Goal: Task Accomplishment & Management: Use online tool/utility

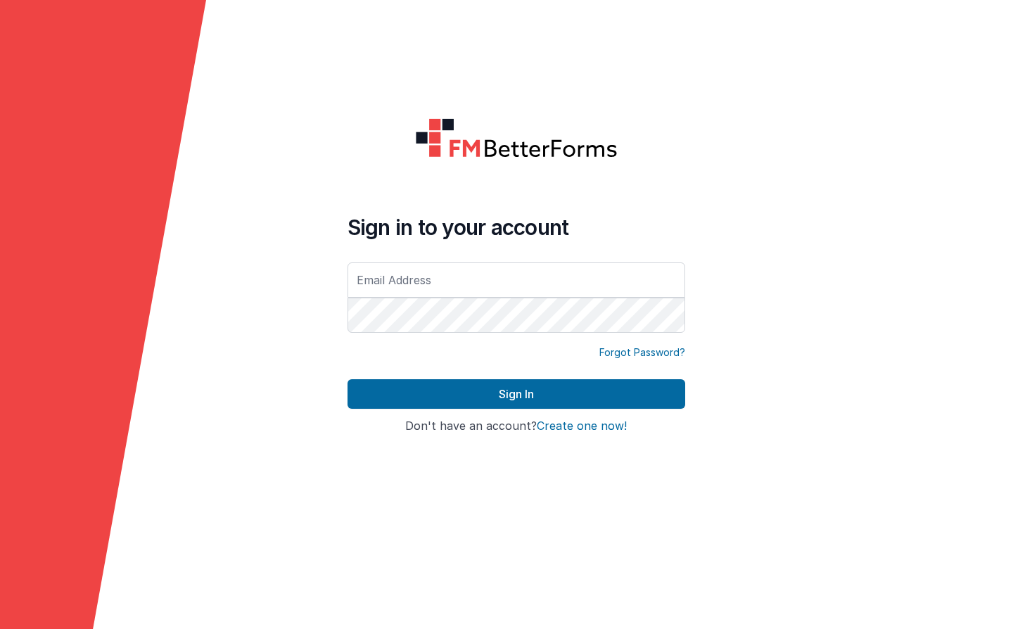
type input "[EMAIL_ADDRESS][DOMAIN_NAME]"
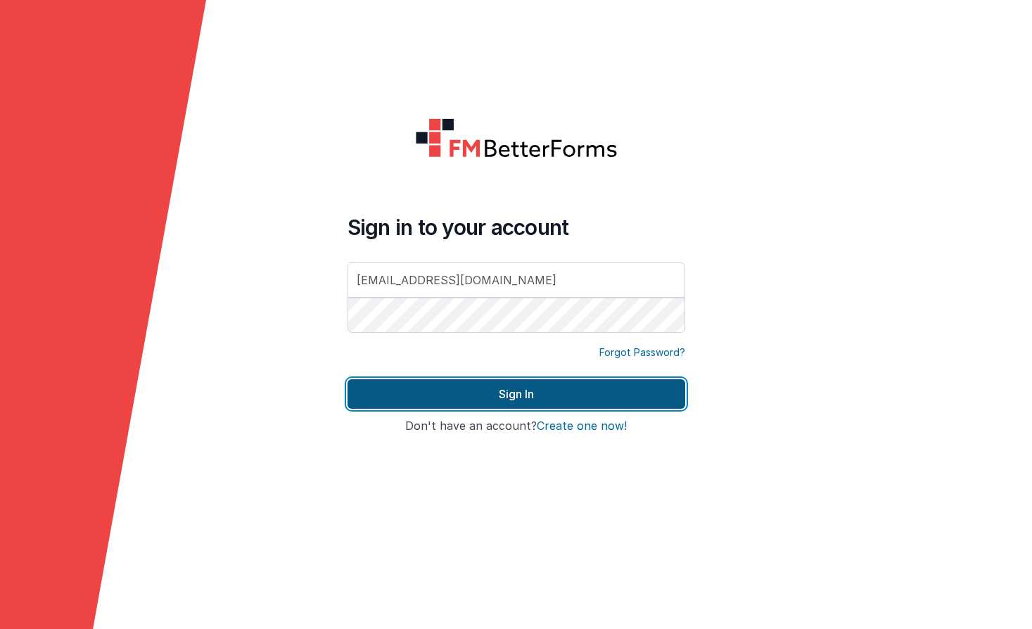
click at [535, 389] on button "Sign In" at bounding box center [517, 394] width 338 height 30
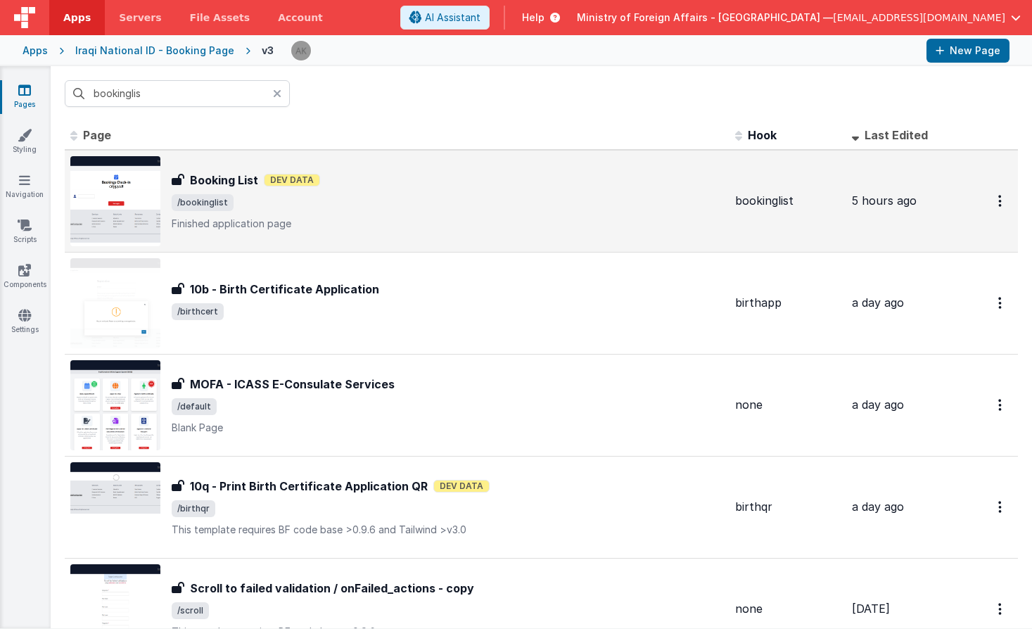
click at [146, 192] on img at bounding box center [115, 201] width 90 height 90
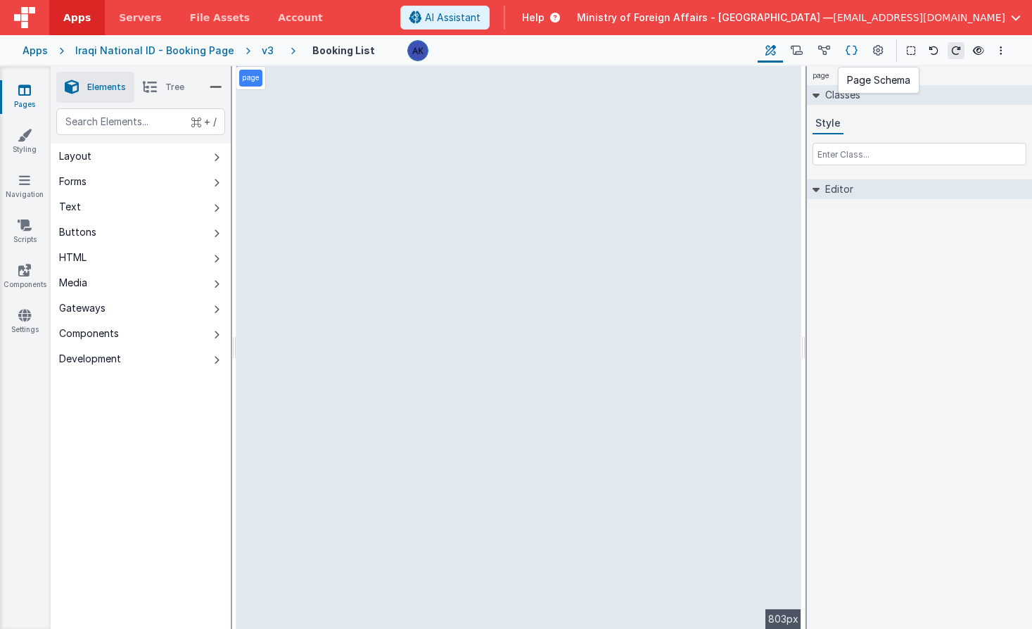
click at [850, 51] on icon at bounding box center [852, 51] width 12 height 15
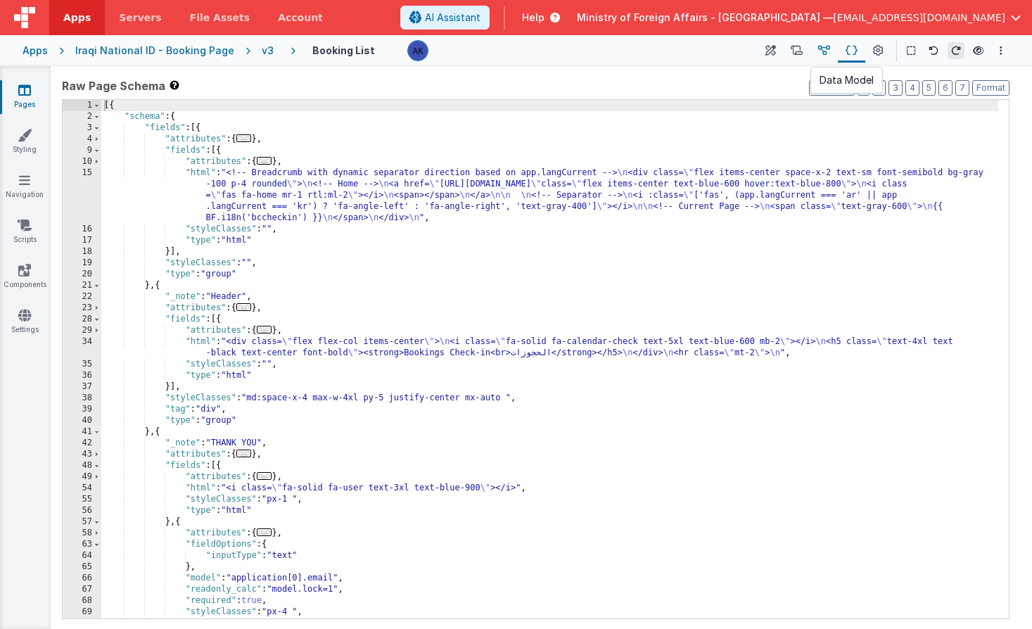
click at [826, 53] on icon at bounding box center [824, 51] width 12 height 15
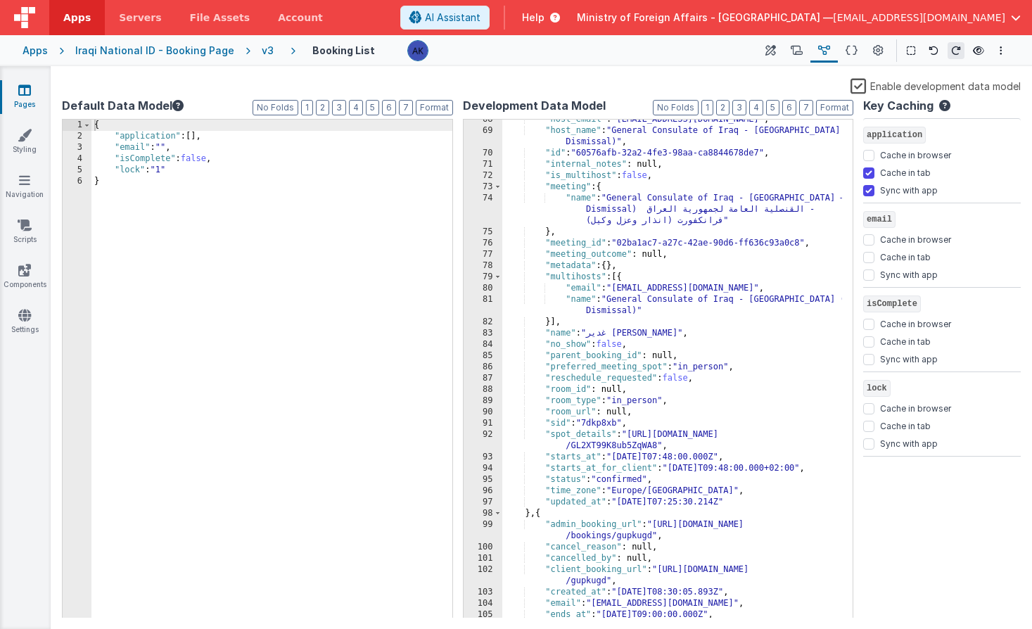
scroll to position [944, 0]
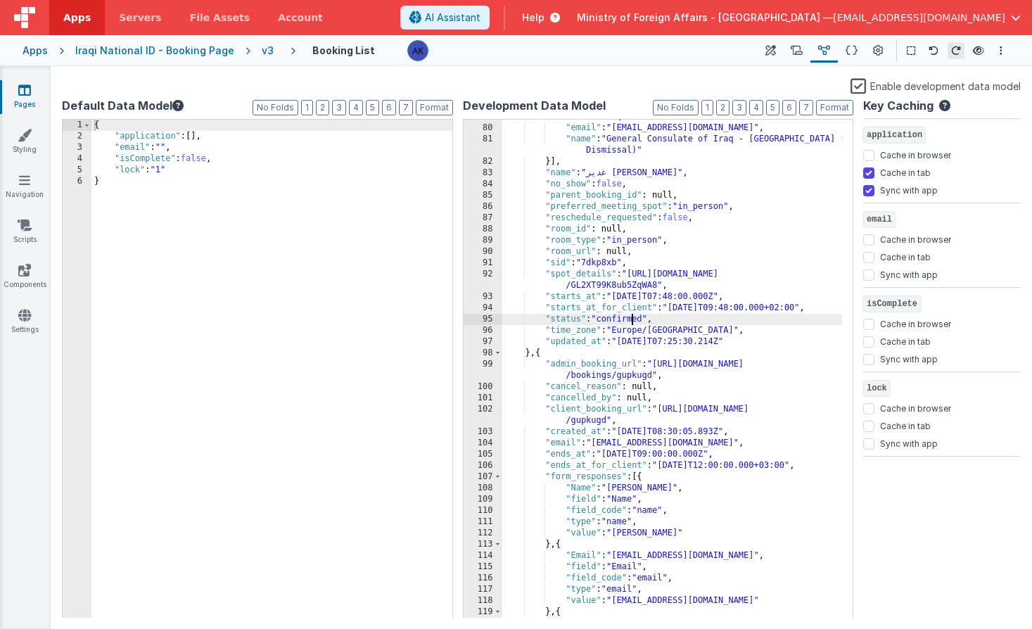
click at [629, 317] on div ""multihosts" : [{ "email" : "[EMAIL_ADDRESS][DOMAIN_NAME]" , "name" : "General …" at bounding box center [672, 371] width 341 height 521
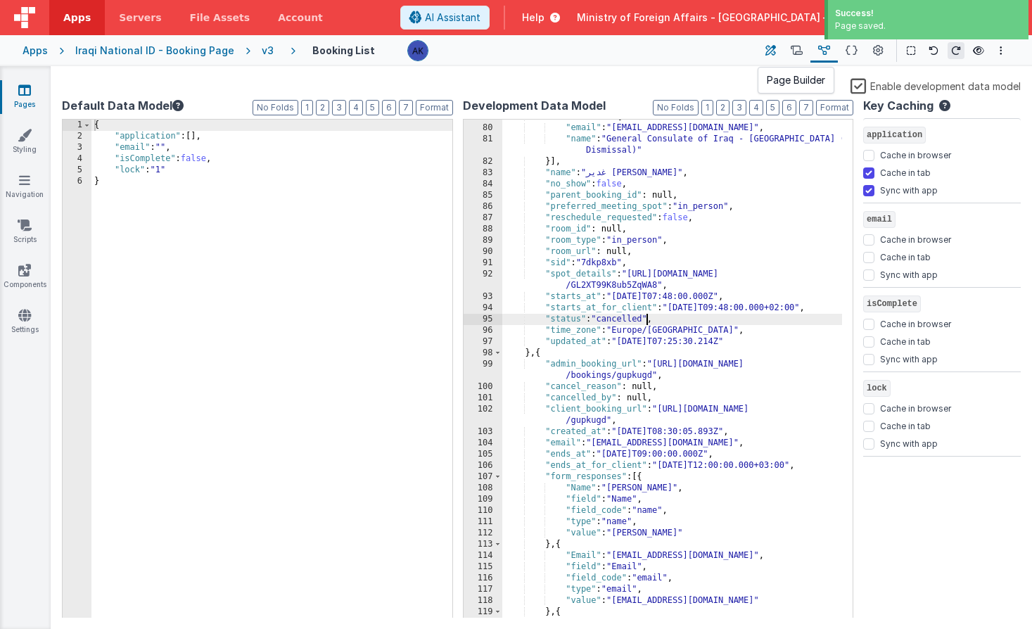
click at [778, 52] on button at bounding box center [770, 51] width 25 height 24
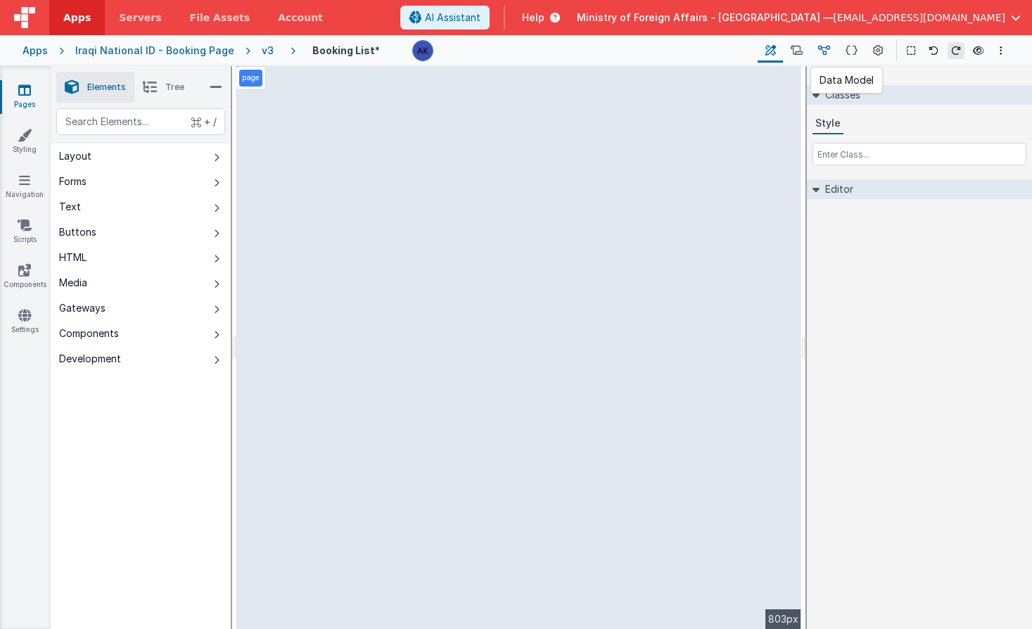
click at [832, 53] on button at bounding box center [824, 51] width 27 height 24
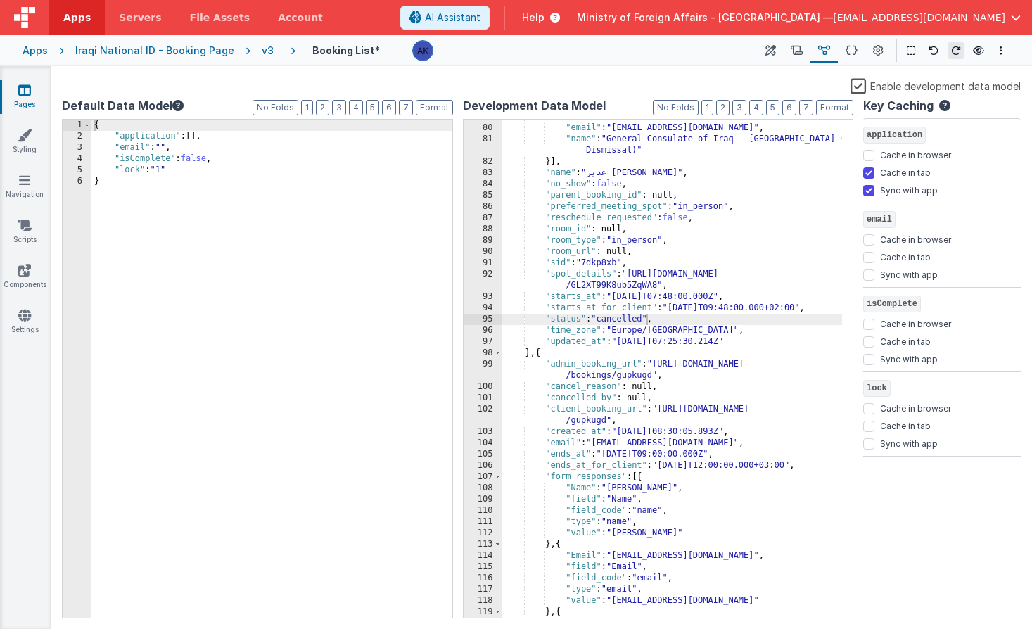
click at [865, 89] on label "Enable development data model" at bounding box center [936, 85] width 170 height 16
click at [0, 0] on input "Enable development data model" at bounding box center [0, 0] width 0 height 0
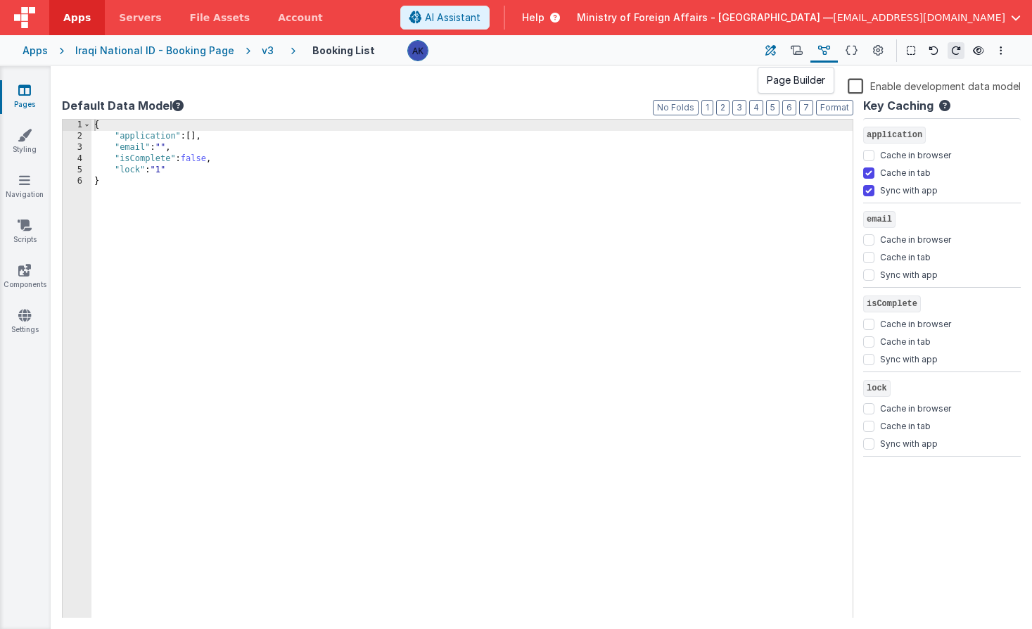
click at [778, 55] on button at bounding box center [770, 51] width 25 height 24
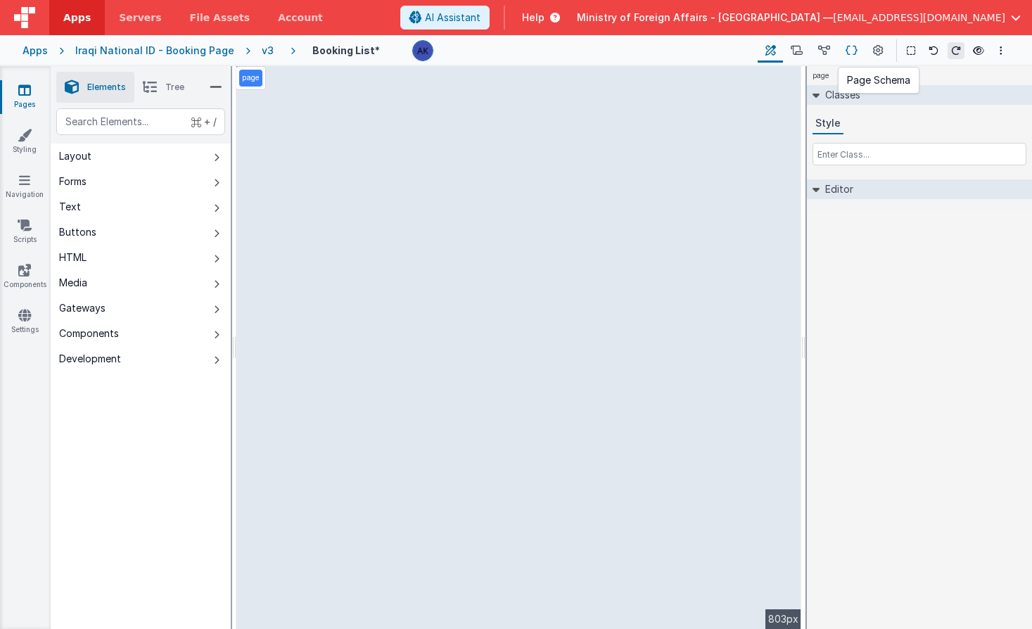
click at [851, 52] on icon at bounding box center [852, 51] width 12 height 15
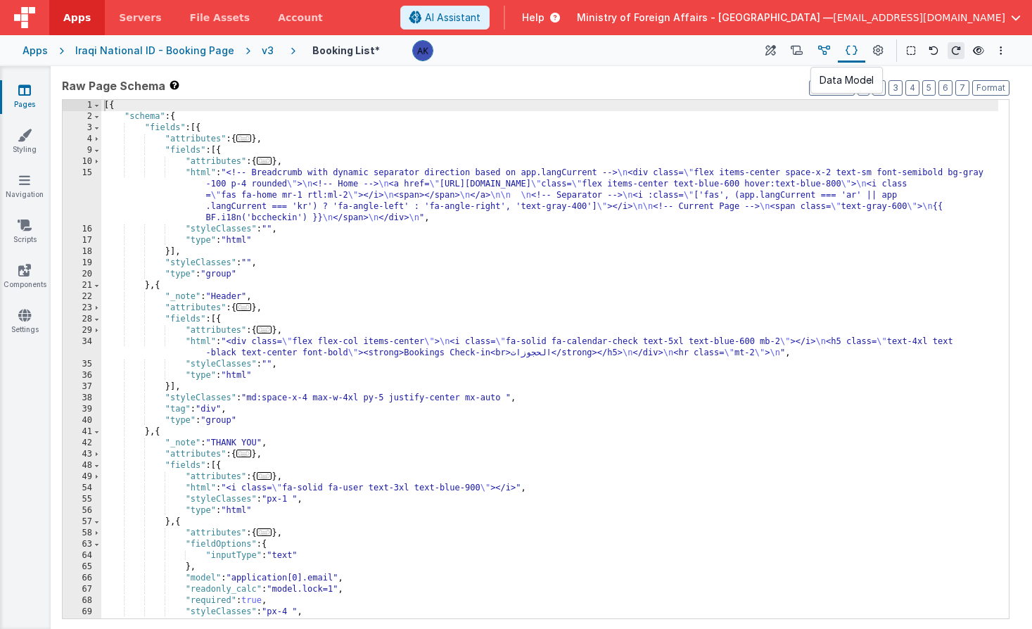
click at [833, 51] on button at bounding box center [824, 51] width 27 height 24
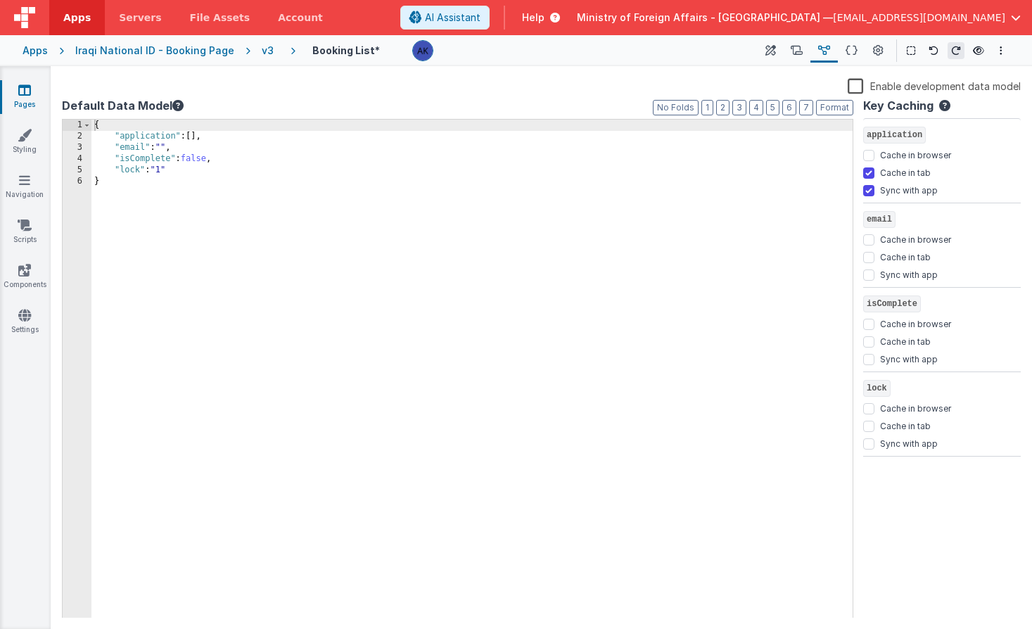
click at [852, 82] on label "Enable development data model" at bounding box center [934, 85] width 173 height 16
click at [0, 0] on input "Enable development data model" at bounding box center [0, 0] width 0 height 0
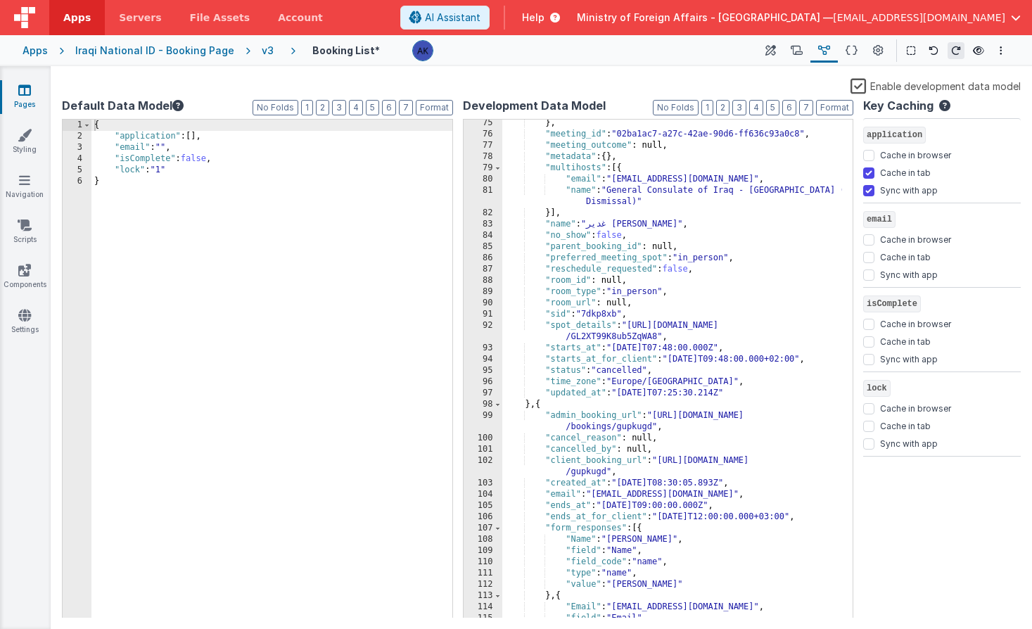
scroll to position [892, 0]
click at [624, 375] on div "} , "meeting_id" : "02ba1ac7-a27c-42ae-90d6-ff636c93a0c8" , "meeting_outcome" :…" at bounding box center [672, 378] width 341 height 521
click at [775, 49] on icon at bounding box center [771, 51] width 11 height 15
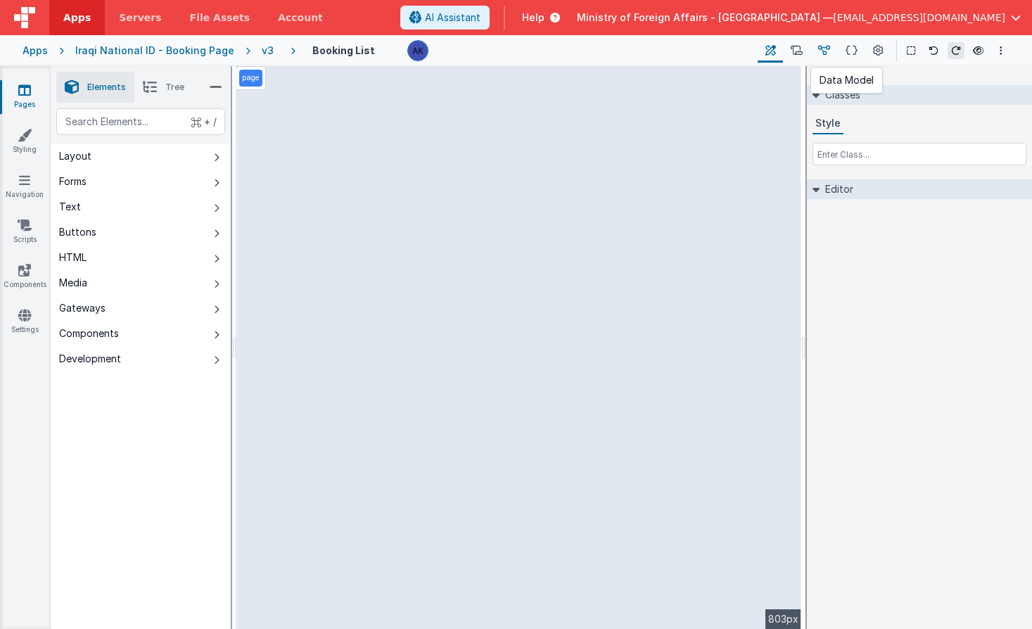
click at [818, 53] on button at bounding box center [824, 51] width 27 height 24
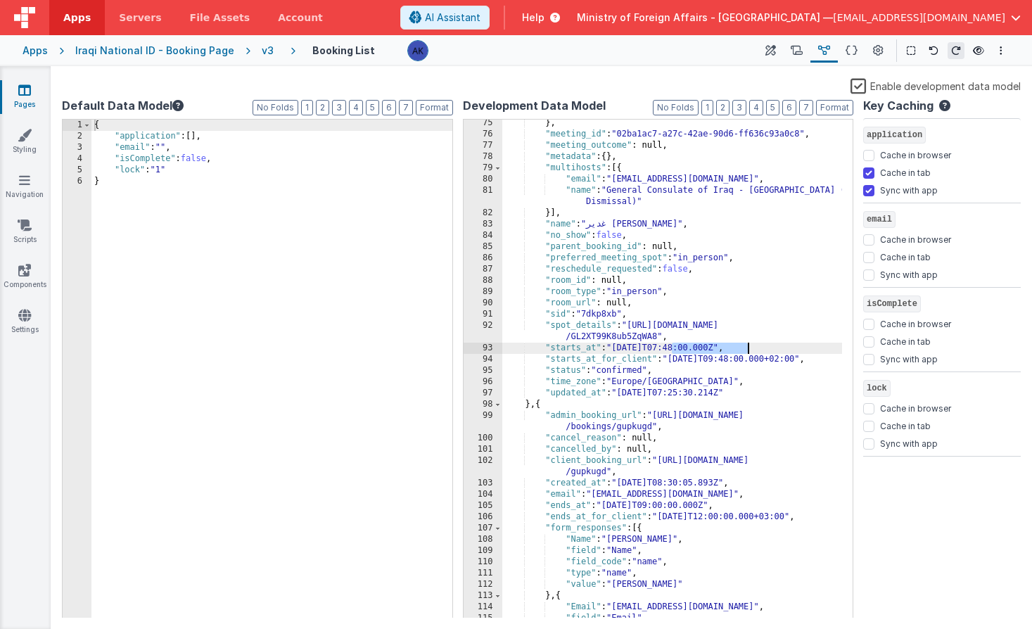
drag, startPoint x: 673, startPoint y: 349, endPoint x: 755, endPoint y: 346, distance: 82.4
click at [755, 346] on div "} , "meeting_id" : "02ba1ac7-a27c-42ae-90d6-ff636c93a0c8" , "meeting_outcome" :…" at bounding box center [672, 378] width 341 height 521
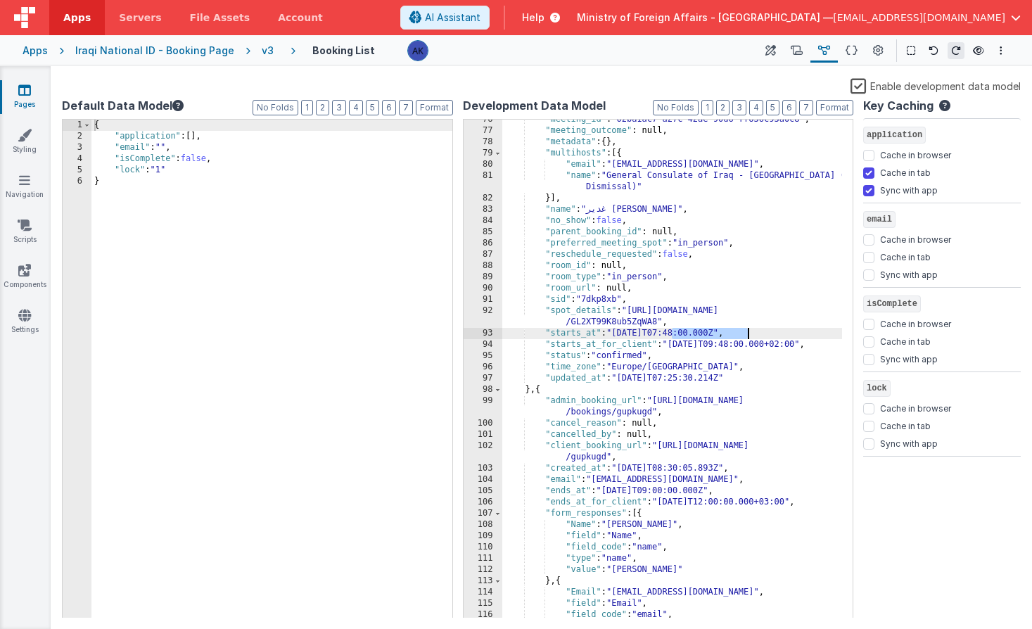
scroll to position [906, 0]
click at [858, 87] on label "Enable development data model" at bounding box center [936, 85] width 170 height 16
click at [0, 0] on input "Enable development data model" at bounding box center [0, 0] width 0 height 0
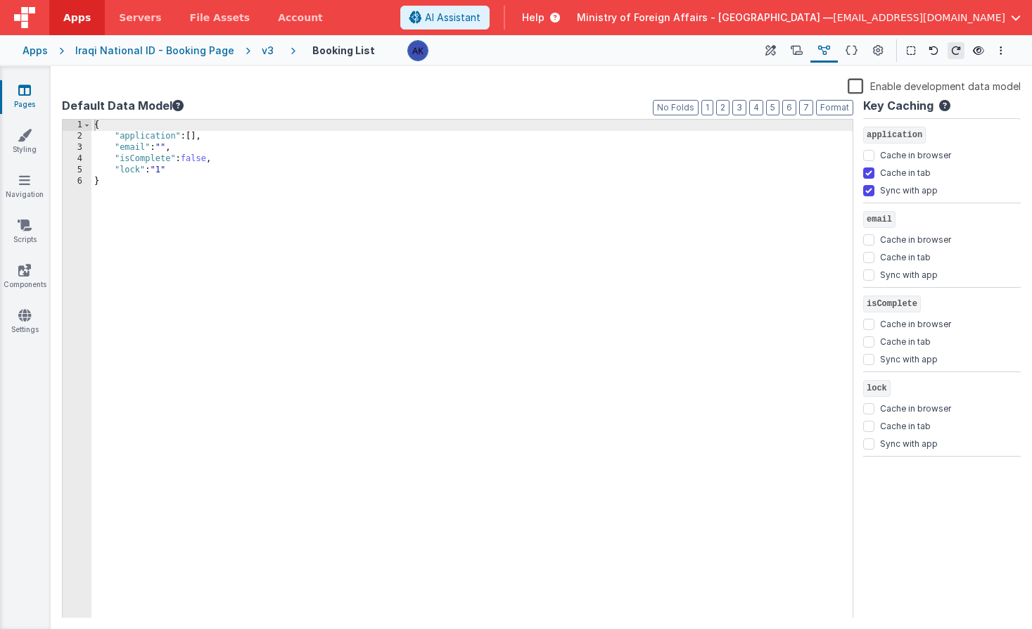
click at [262, 53] on div "v3" at bounding box center [271, 51] width 18 height 14
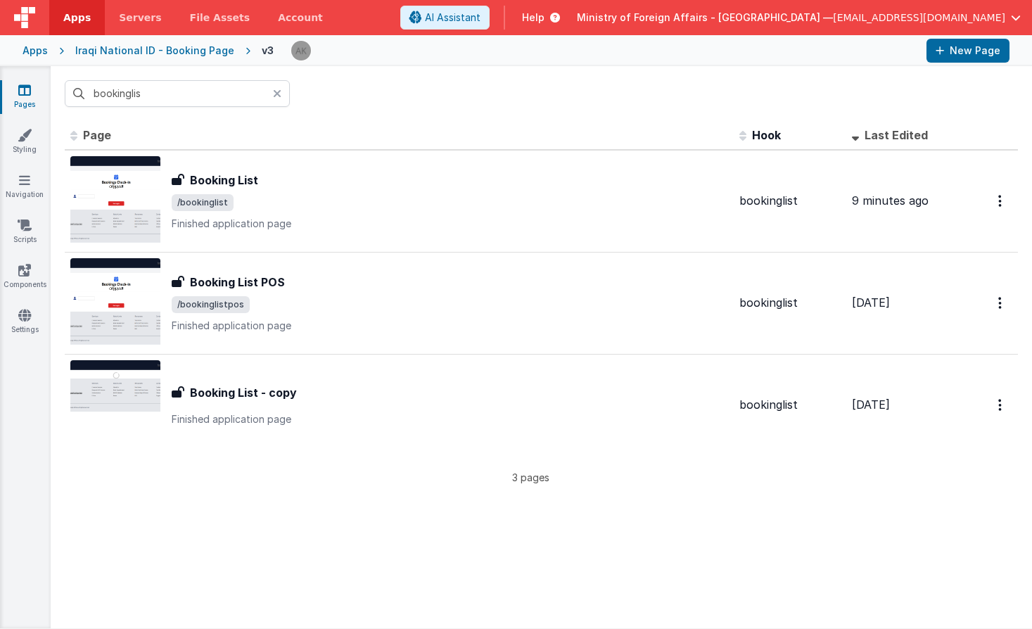
click at [179, 47] on div "Iraqi National ID - Booking Page" at bounding box center [154, 51] width 159 height 14
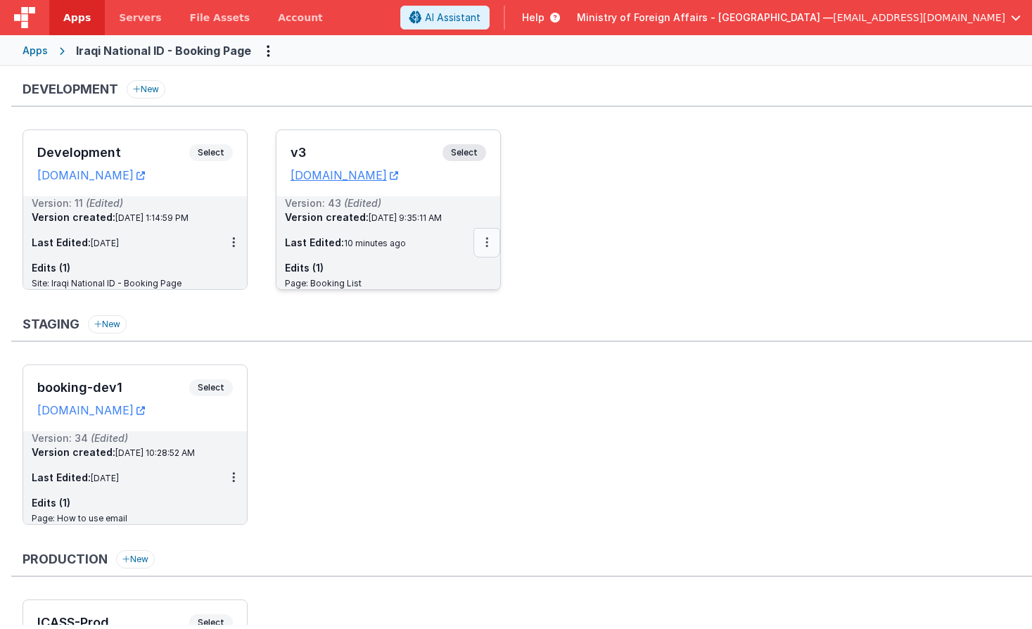
click at [487, 243] on icon at bounding box center [487, 242] width 3 height 1
click at [450, 326] on link "Deploy..." at bounding box center [438, 324] width 124 height 25
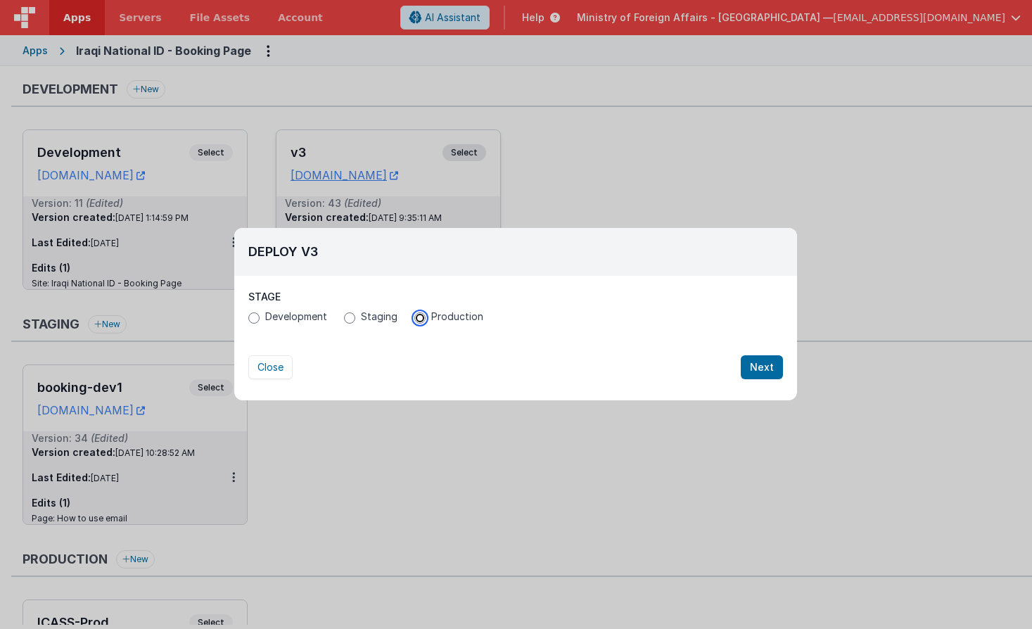
click at [416, 317] on input "Production" at bounding box center [419, 317] width 11 height 11
radio input "true"
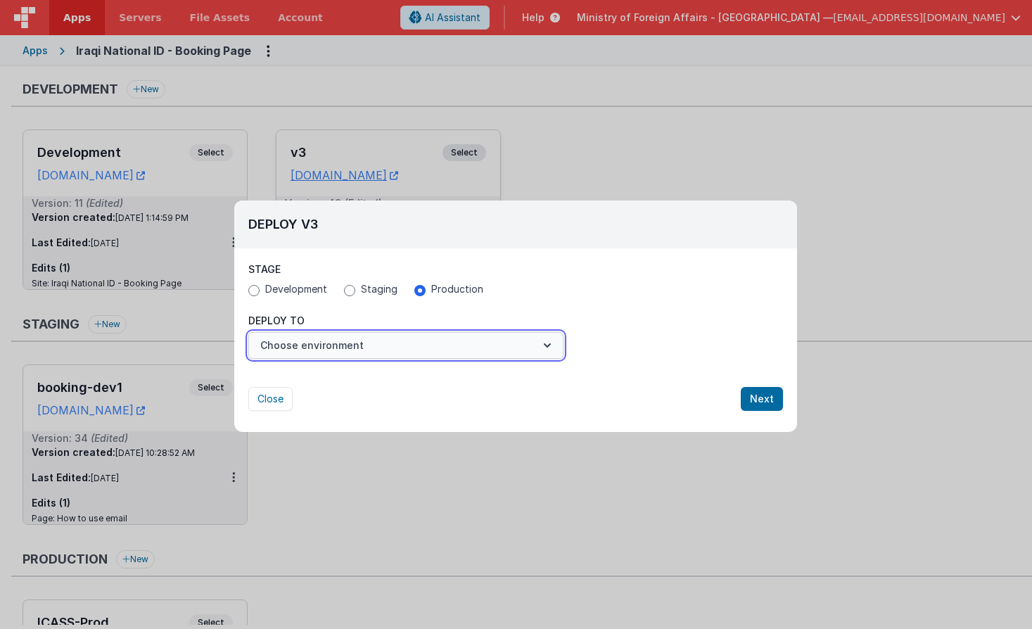
click at [399, 343] on button "Choose environment" at bounding box center [405, 345] width 315 height 27
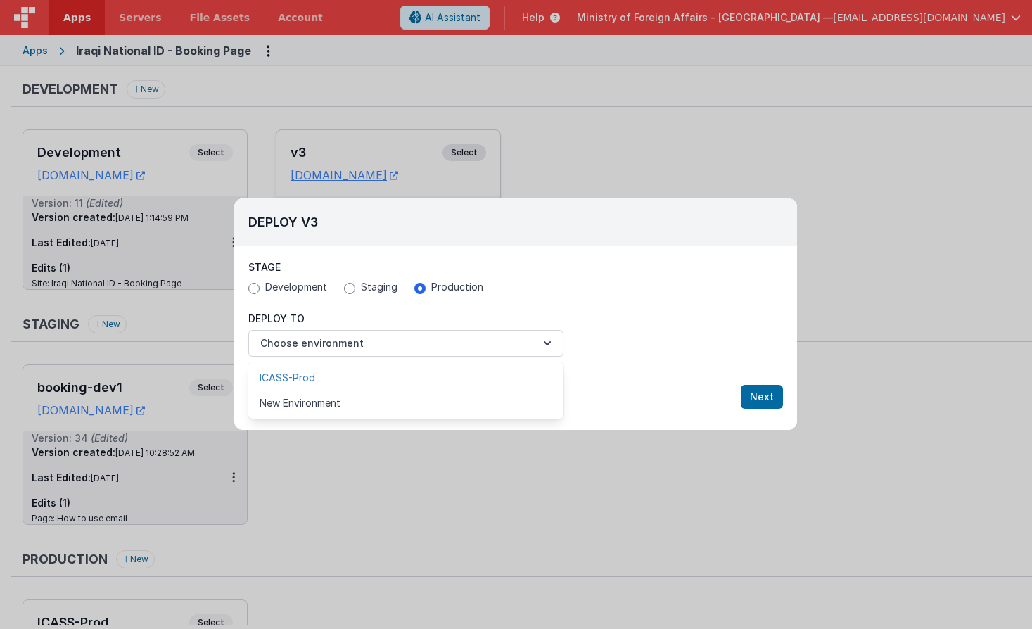
click at [386, 371] on link "ICASS-Prod" at bounding box center [405, 377] width 315 height 25
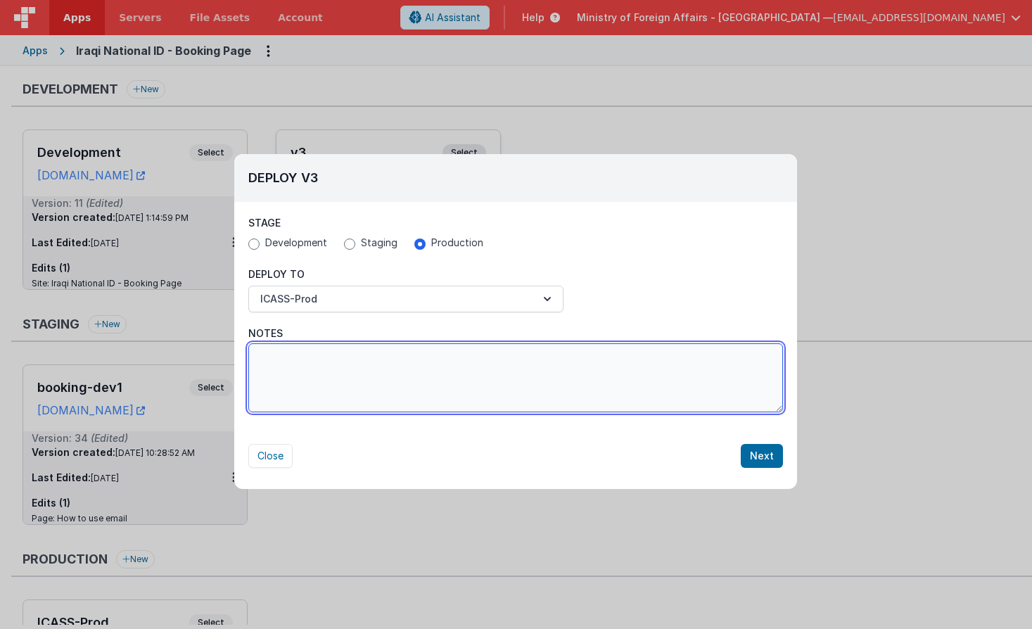
click at [389, 372] on textarea "Notes" at bounding box center [515, 377] width 535 height 69
type textarea "re-deploy"
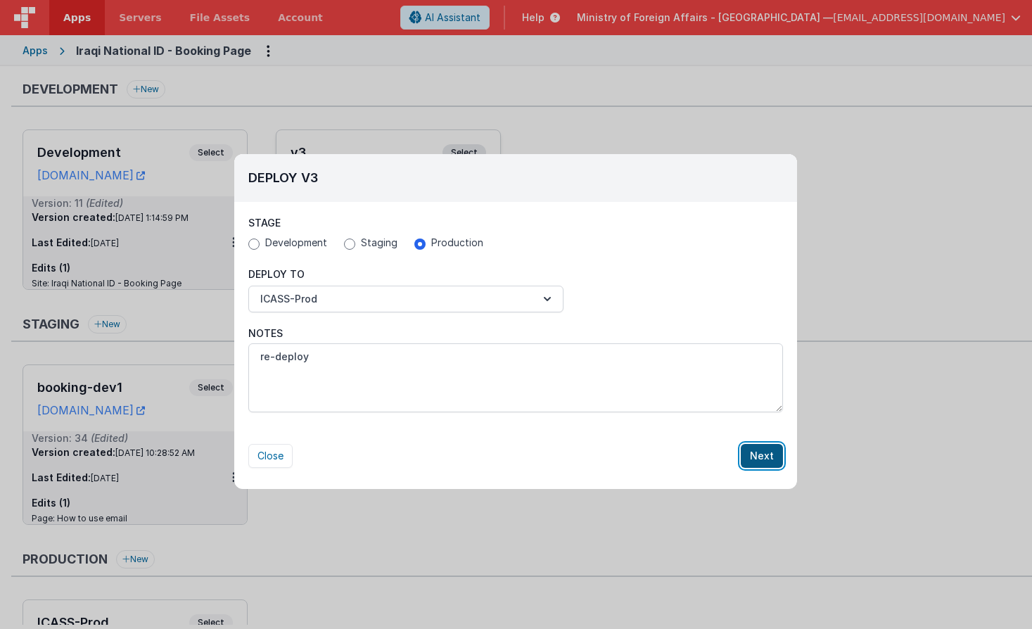
click at [759, 457] on button "Next" at bounding box center [762, 456] width 42 height 24
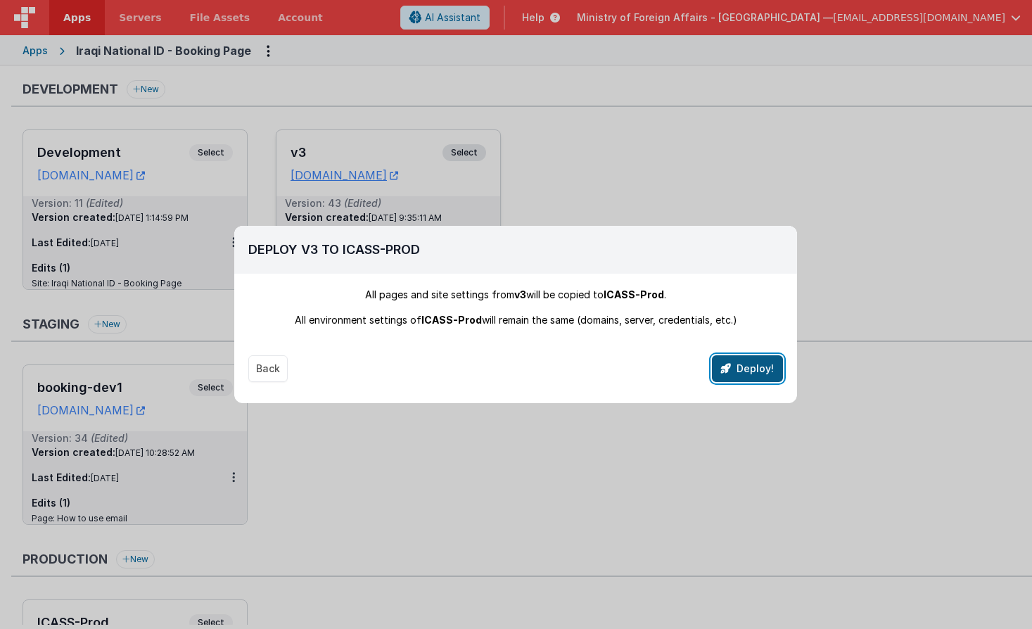
click at [756, 366] on button "Deploy!" at bounding box center [747, 368] width 71 height 27
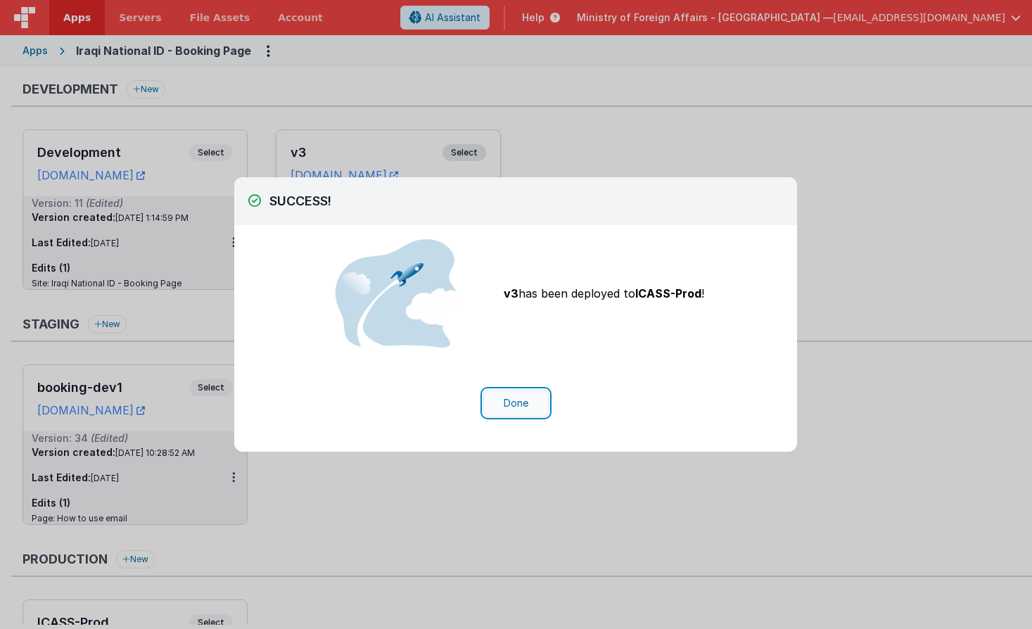
click at [532, 405] on button "Done" at bounding box center [515, 403] width 65 height 27
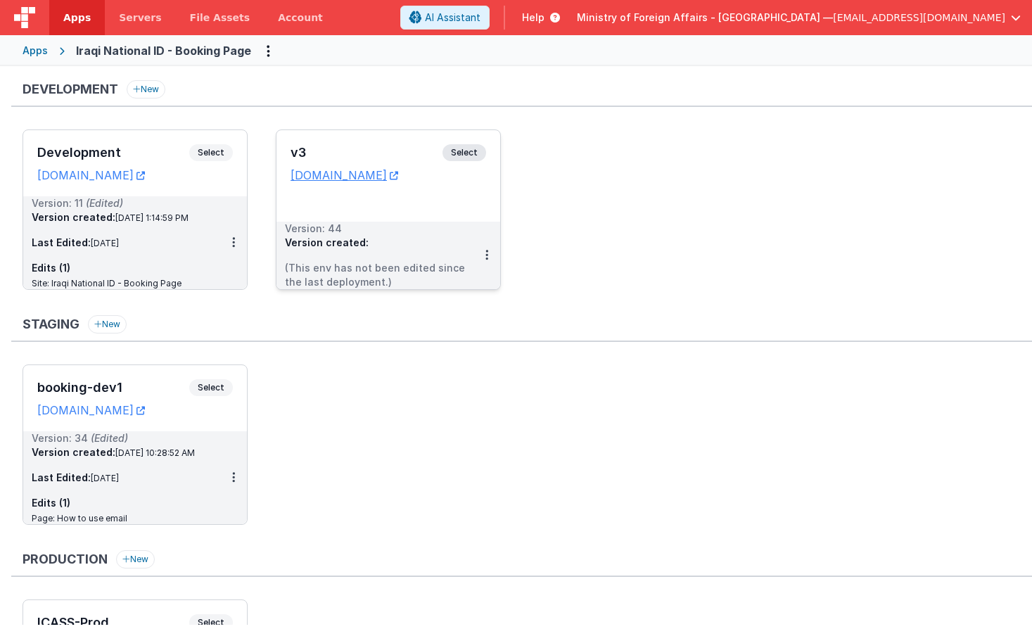
click at [462, 153] on span "Select" at bounding box center [465, 152] width 44 height 17
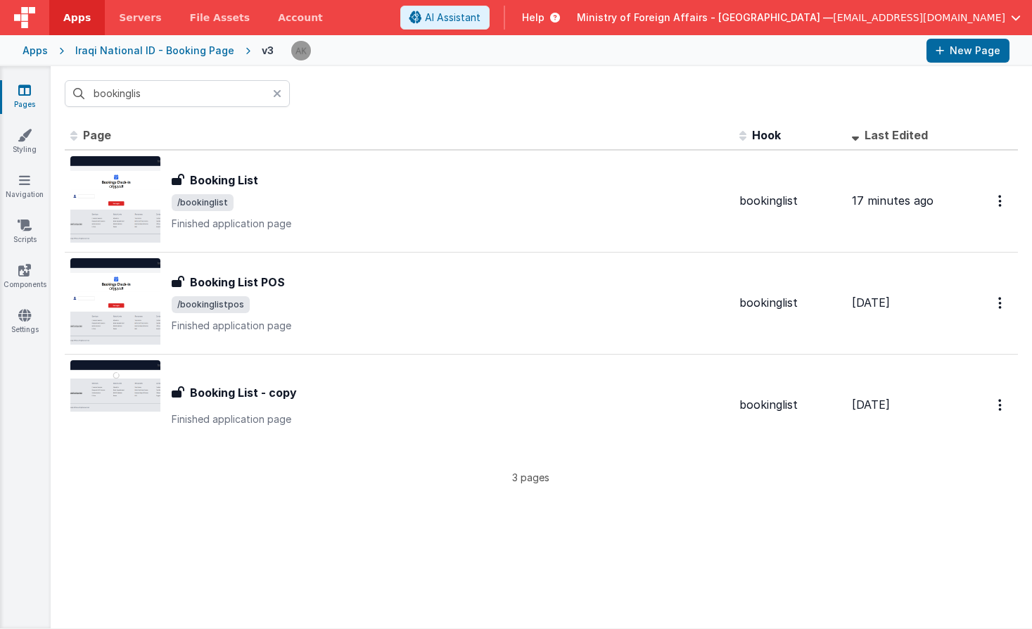
click at [314, 99] on div "bookinglis" at bounding box center [542, 93] width 982 height 55
click at [279, 95] on icon at bounding box center [277, 93] width 8 height 11
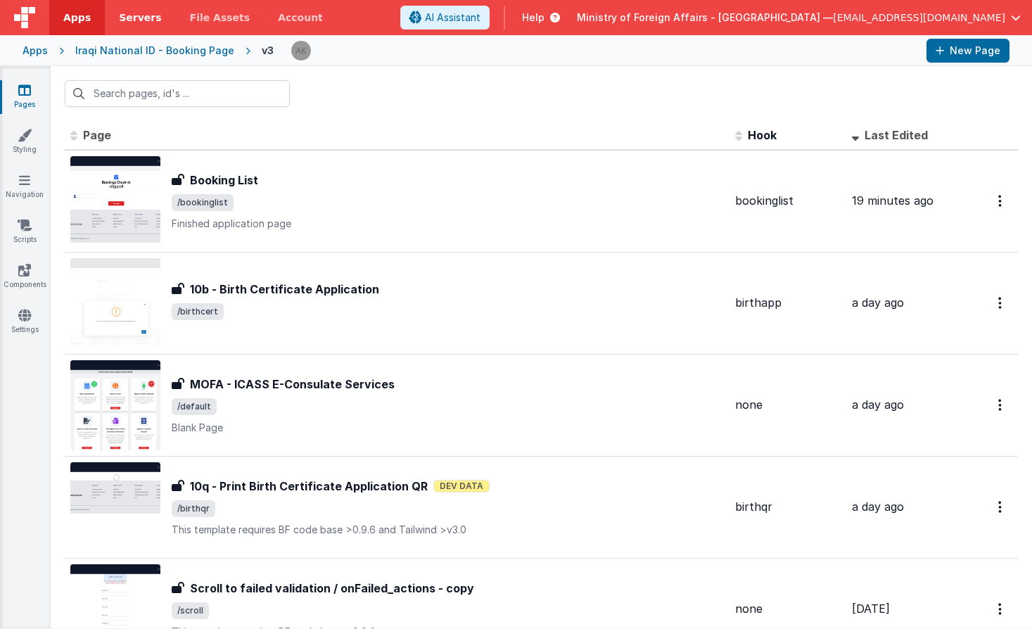
click at [146, 18] on span "Servers" at bounding box center [140, 18] width 42 height 14
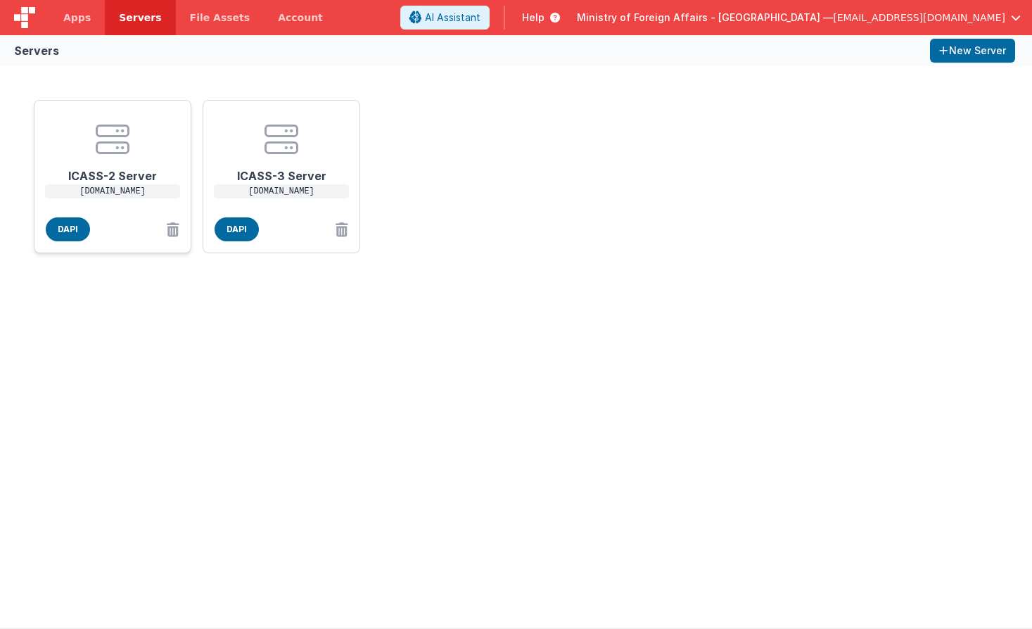
click at [89, 203] on div "ICASS-2 Server [DOMAIN_NAME]" at bounding box center [113, 162] width 134 height 100
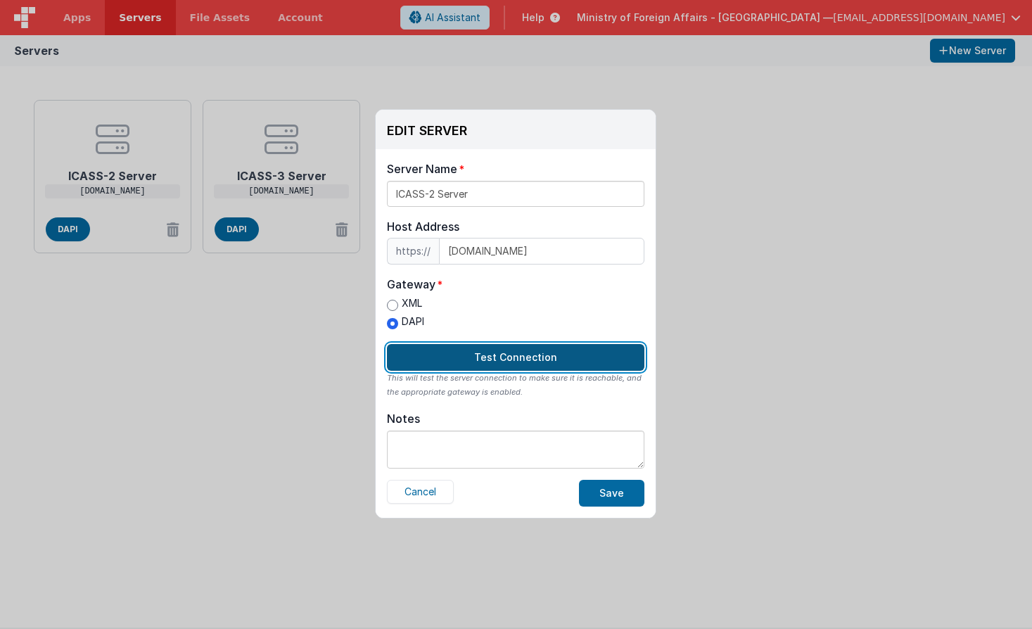
click at [512, 360] on button "Test Connection" at bounding box center [516, 357] width 258 height 27
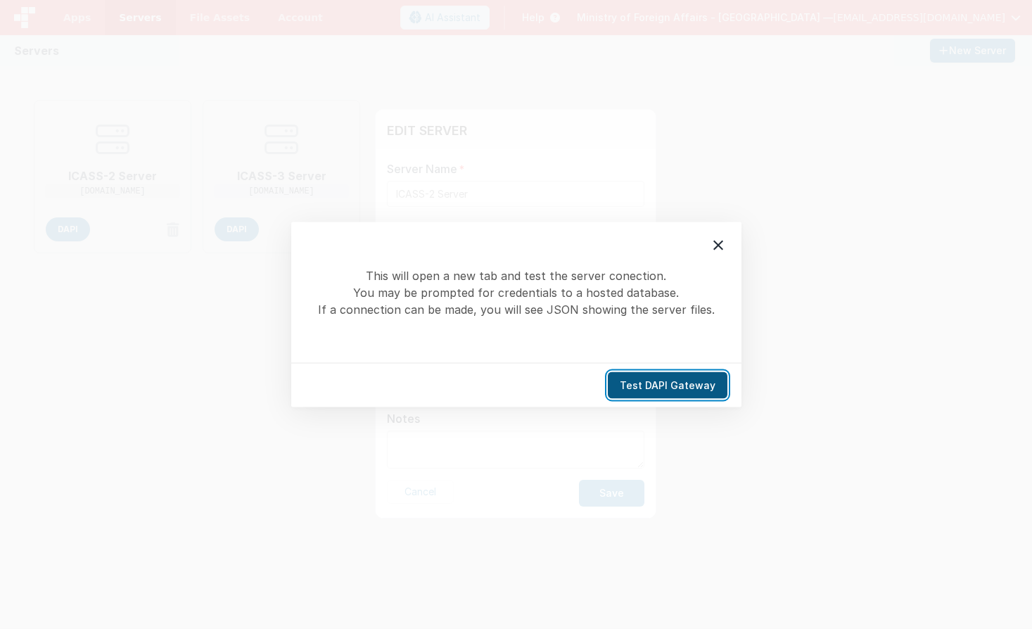
click at [636, 389] on button "Test DAPI Gateway" at bounding box center [668, 385] width 120 height 27
click at [654, 390] on button "Test DAPI Gateway" at bounding box center [668, 385] width 120 height 27
click at [725, 246] on icon at bounding box center [718, 245] width 17 height 17
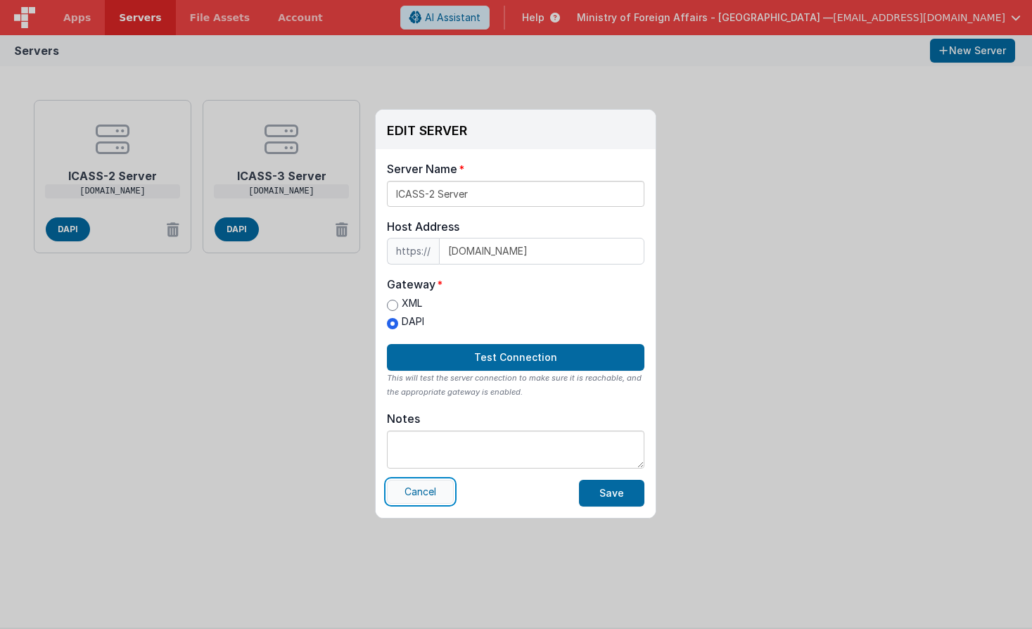
click at [426, 486] on button "Cancel" at bounding box center [420, 492] width 67 height 24
